Goal: Check status: Check status

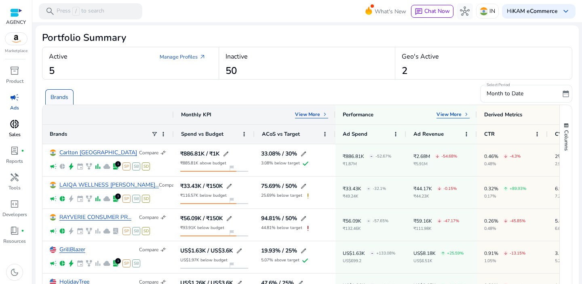
click at [17, 130] on div "donut_small" at bounding box center [14, 124] width 23 height 13
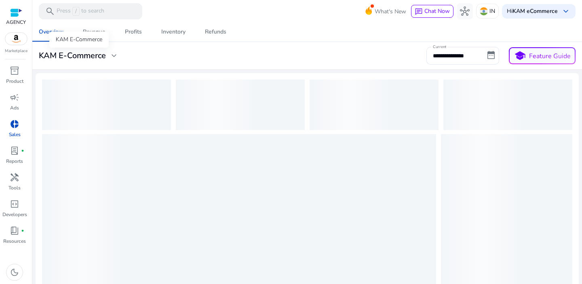
click at [107, 56] on div "KAM E-Commerce expand_more" at bounding box center [79, 56] width 80 height 10
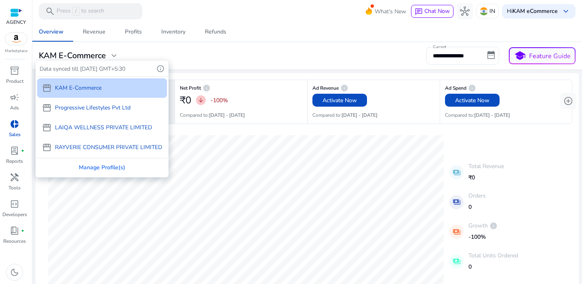
click at [487, 10] on div at bounding box center [291, 142] width 582 height 284
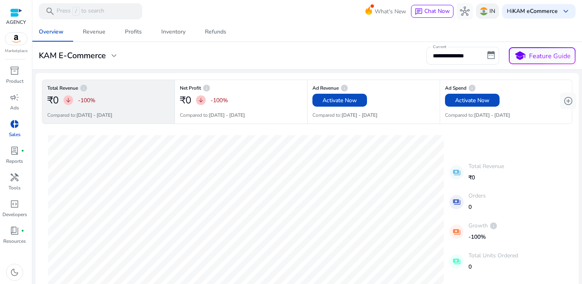
click at [481, 10] on img at bounding box center [484, 11] width 8 height 8
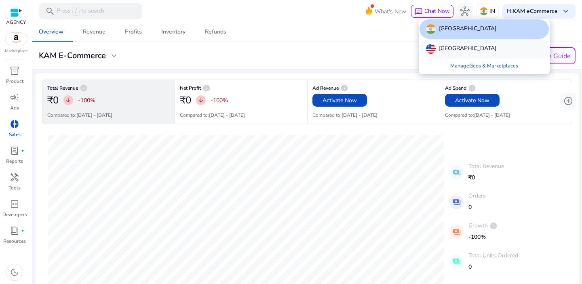
click at [457, 46] on p "[GEOGRAPHIC_DATA]" at bounding box center [467, 49] width 57 height 10
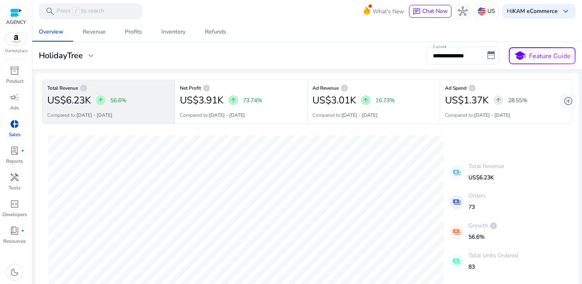
click at [475, 63] on input "**********" at bounding box center [462, 56] width 73 height 18
select select "*"
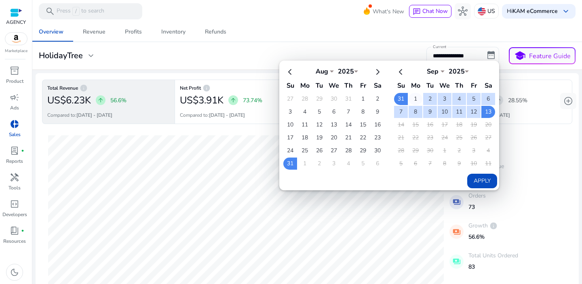
drag, startPoint x: 412, startPoint y: 99, endPoint x: 427, endPoint y: 103, distance: 15.5
click at [412, 99] on td "1" at bounding box center [416, 99] width 14 height 12
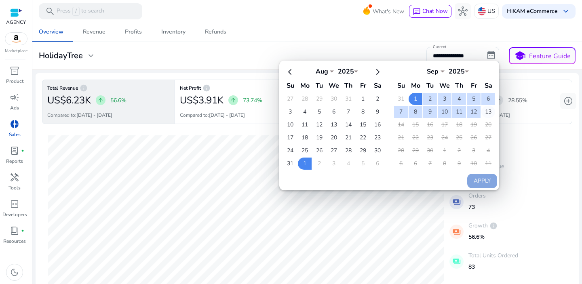
click at [483, 113] on td "13" at bounding box center [488, 112] width 14 height 12
click at [480, 181] on button "Apply" at bounding box center [482, 181] width 30 height 15
type input "**********"
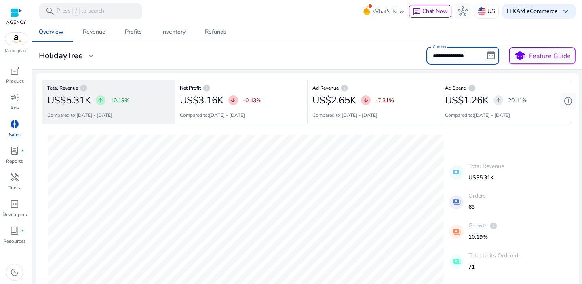
click at [457, 55] on input "**********" at bounding box center [462, 56] width 73 height 18
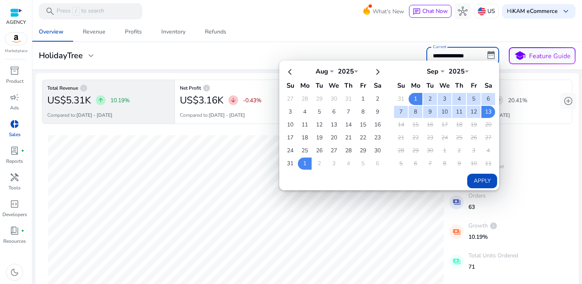
drag, startPoint x: 359, startPoint y: 36, endPoint x: 355, endPoint y: 36, distance: 4.1
click at [358, 36] on div "Overview Revenue Profits Inventory Refunds" at bounding box center [307, 31] width 556 height 19
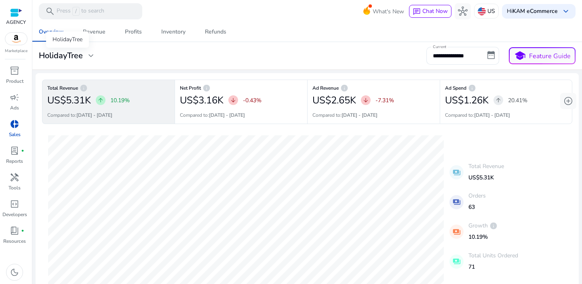
click at [83, 53] on div "HolidayTree expand_more" at bounding box center [67, 56] width 57 height 10
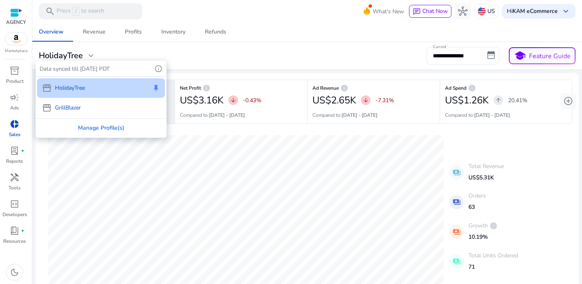
click at [70, 105] on p "GrillBlazer" at bounding box center [68, 107] width 26 height 8
